Goal: Task Accomplishment & Management: Manage account settings

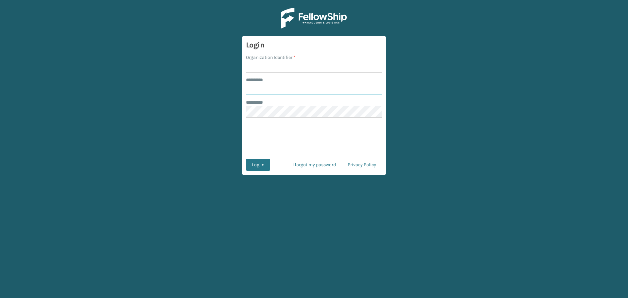
type input "********"
click at [310, 72] on input "Organization Identifier *" at bounding box center [314, 67] width 136 height 12
type input "MilliardLV"
click at [260, 168] on button "Log In" at bounding box center [258, 165] width 24 height 12
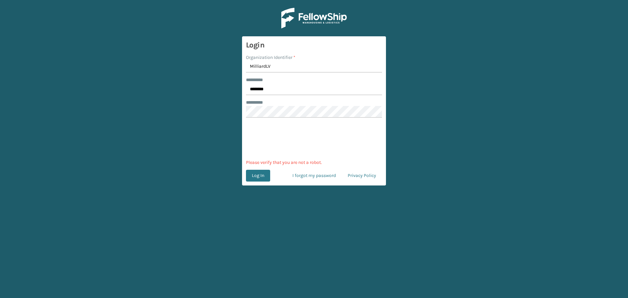
click at [267, 182] on form "Login Organization Identifier * MilliardLV ******** * ******** ******** * 0cAFc…" at bounding box center [314, 110] width 144 height 149
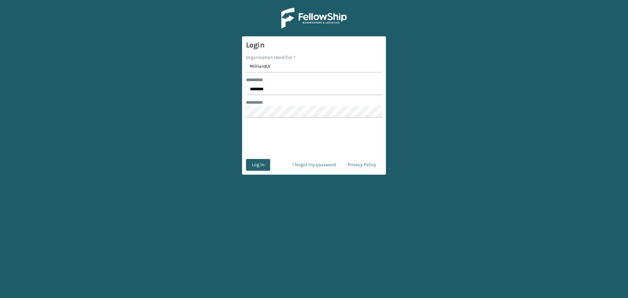
click at [263, 168] on button "Log In" at bounding box center [258, 165] width 24 height 12
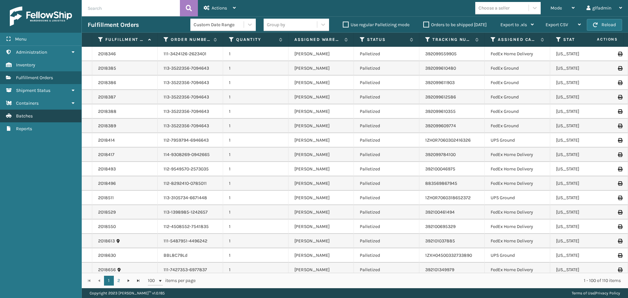
click at [37, 113] on link "Batches" at bounding box center [40, 116] width 81 height 13
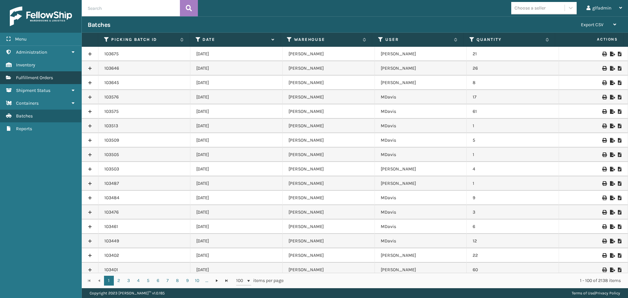
click at [24, 79] on span "Fulfillment Orders" at bounding box center [34, 78] width 37 height 6
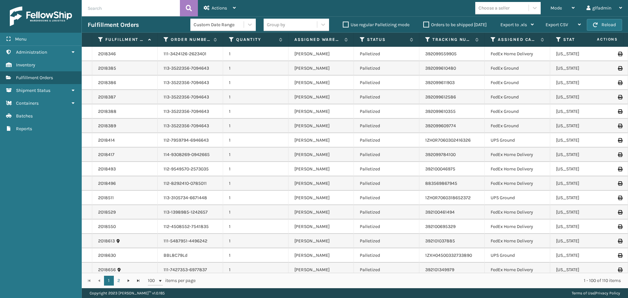
click at [294, 25] on div "Group by" at bounding box center [290, 24] width 53 height 11
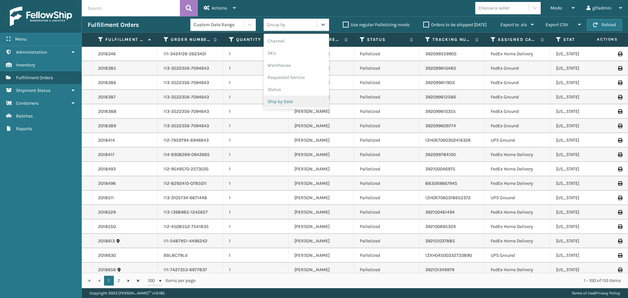
click at [296, 99] on div "Ship by Date" at bounding box center [296, 101] width 65 height 12
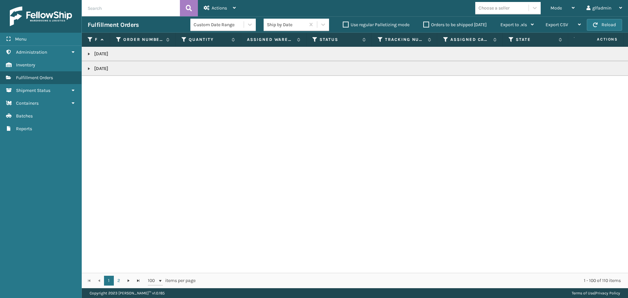
click at [134, 48] on td "8/14/2025" at bounding box center [406, 54] width 648 height 14
click at [112, 58] on td "8/14/2025" at bounding box center [406, 54] width 648 height 14
click at [90, 57] on p "8/14/2025" at bounding box center [406, 54] width 636 height 7
click at [89, 55] on link at bounding box center [88, 53] width 5 height 5
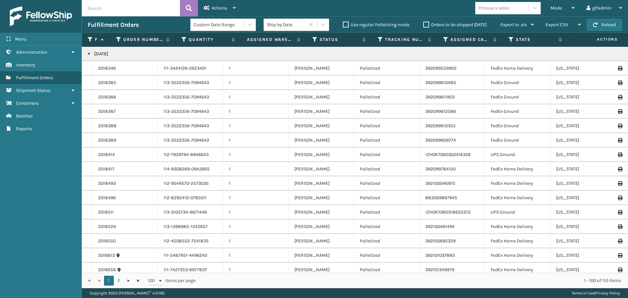
click at [90, 54] on link at bounding box center [88, 53] width 5 height 5
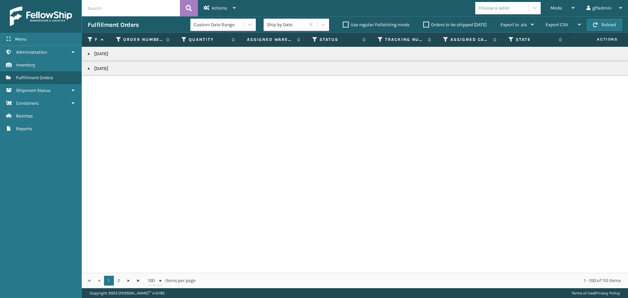
click at [87, 69] on link at bounding box center [88, 68] width 5 height 5
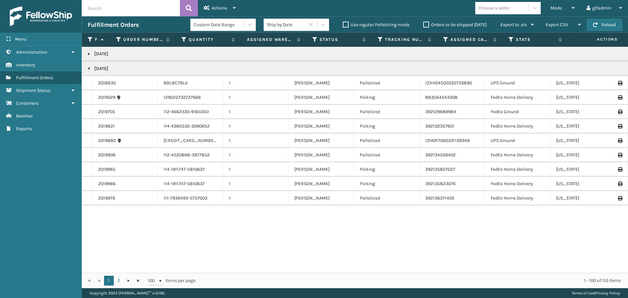
click at [87, 69] on link at bounding box center [88, 68] width 5 height 5
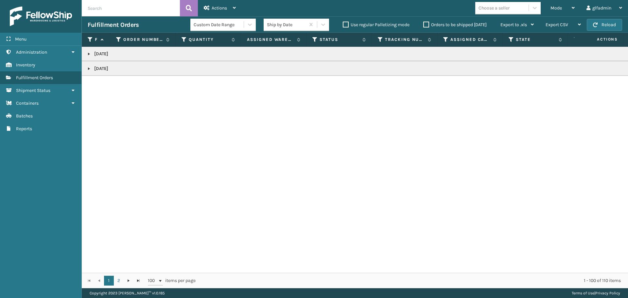
click at [426, 24] on label "Orders to be shipped today" at bounding box center [454, 25] width 63 height 6
click at [423, 24] on input "Orders to be shipped today" at bounding box center [423, 23] width 0 height 4
click at [91, 67] on link at bounding box center [88, 68] width 5 height 5
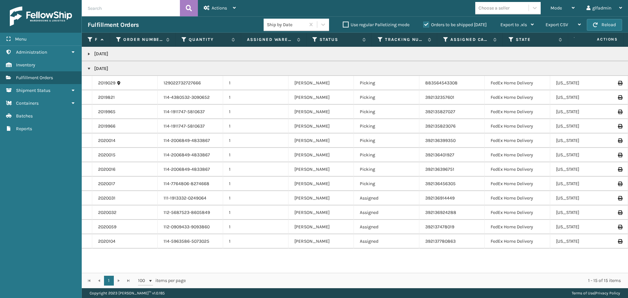
click at [89, 53] on link at bounding box center [88, 53] width 5 height 5
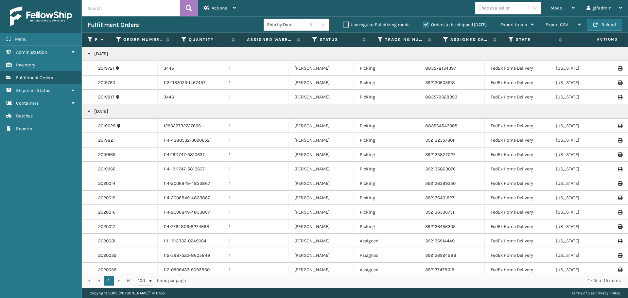
click at [89, 53] on link at bounding box center [88, 53] width 5 height 5
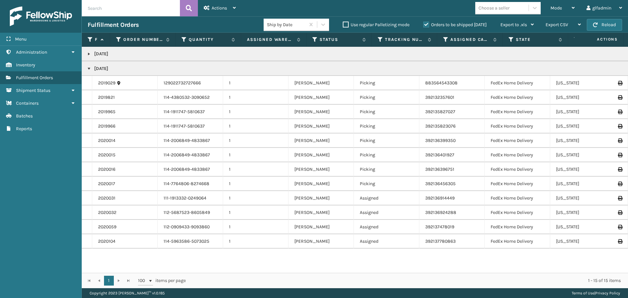
click at [89, 69] on link at bounding box center [88, 68] width 5 height 5
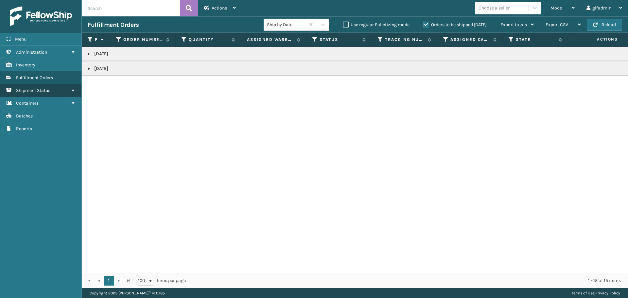
click at [30, 93] on span "Shipment Status" at bounding box center [33, 91] width 34 height 6
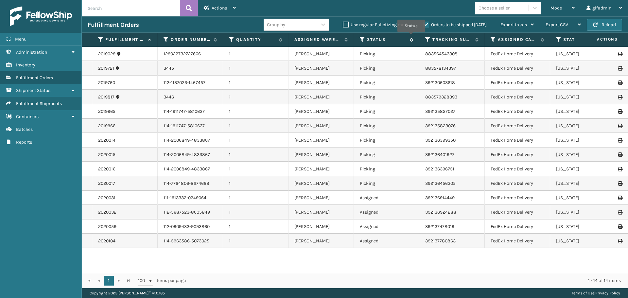
click at [411, 37] on span "Status" at bounding box center [390, 40] width 46 height 6
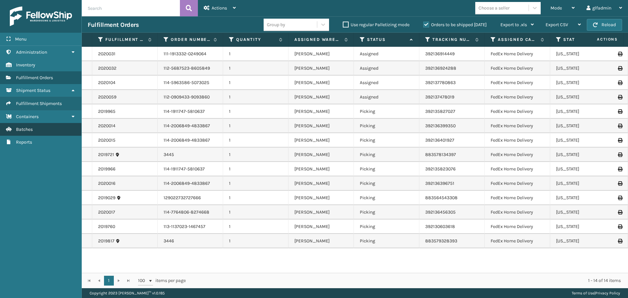
click at [29, 126] on link "Batches" at bounding box center [40, 129] width 81 height 13
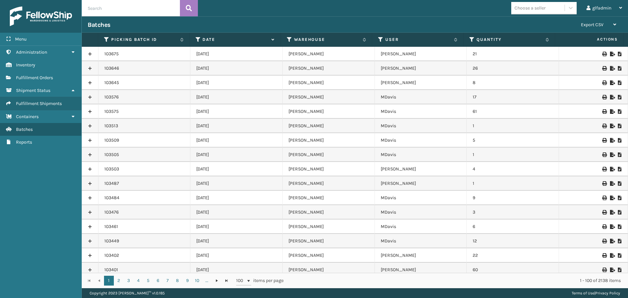
click at [92, 55] on link at bounding box center [90, 54] width 16 height 10
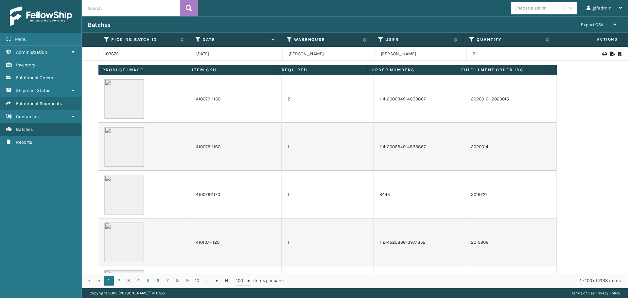
click at [92, 55] on link at bounding box center [90, 54] width 16 height 10
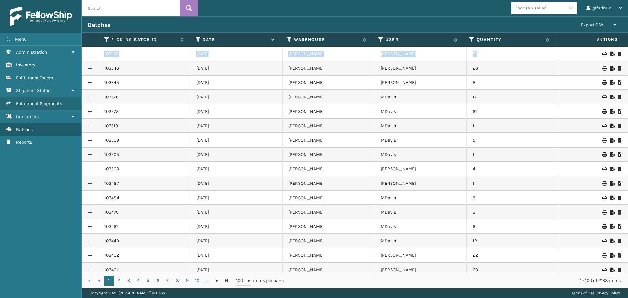
drag, startPoint x: 492, startPoint y: 54, endPoint x: 87, endPoint y: 54, distance: 405.1
click at [87, 54] on tr "103675 08/14/2025 Milliard LV Michael 21" at bounding box center [355, 54] width 546 height 14
click at [496, 52] on td "21" at bounding box center [513, 54] width 92 height 14
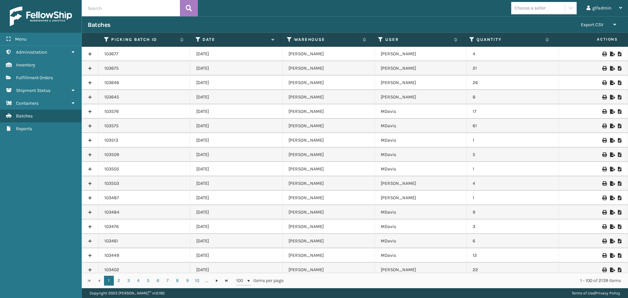
click at [610, 68] on icon at bounding box center [612, 68] width 4 height 5
click at [610, 53] on icon at bounding box center [612, 54] width 4 height 5
